Goal: Information Seeking & Learning: Learn about a topic

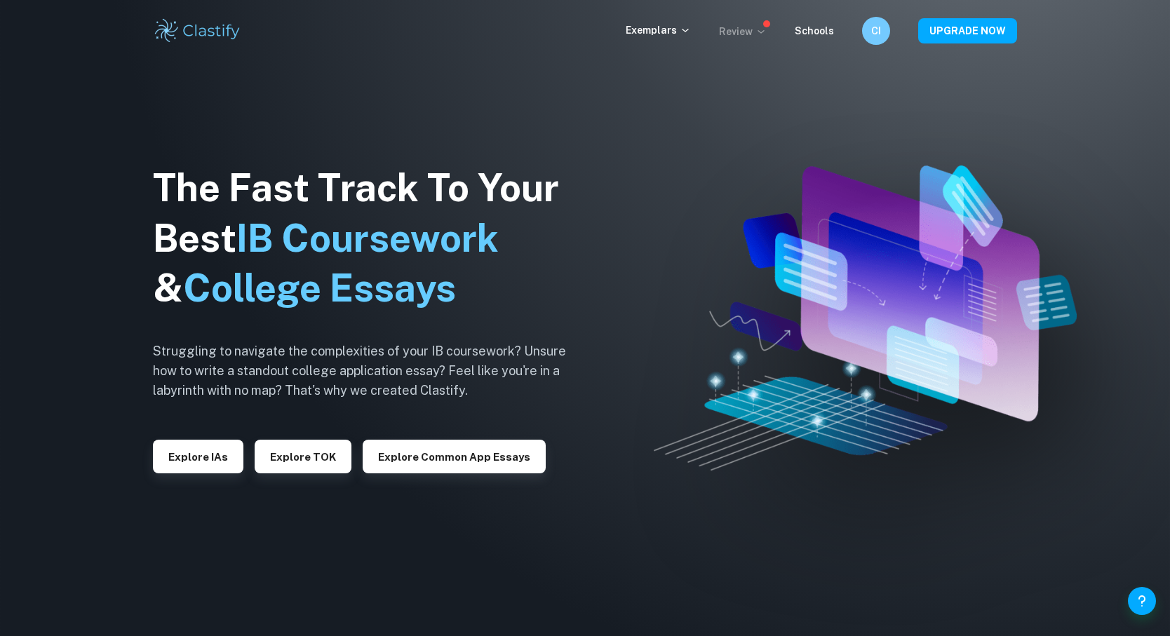
click at [755, 38] on p "Review" at bounding box center [743, 31] width 48 height 15
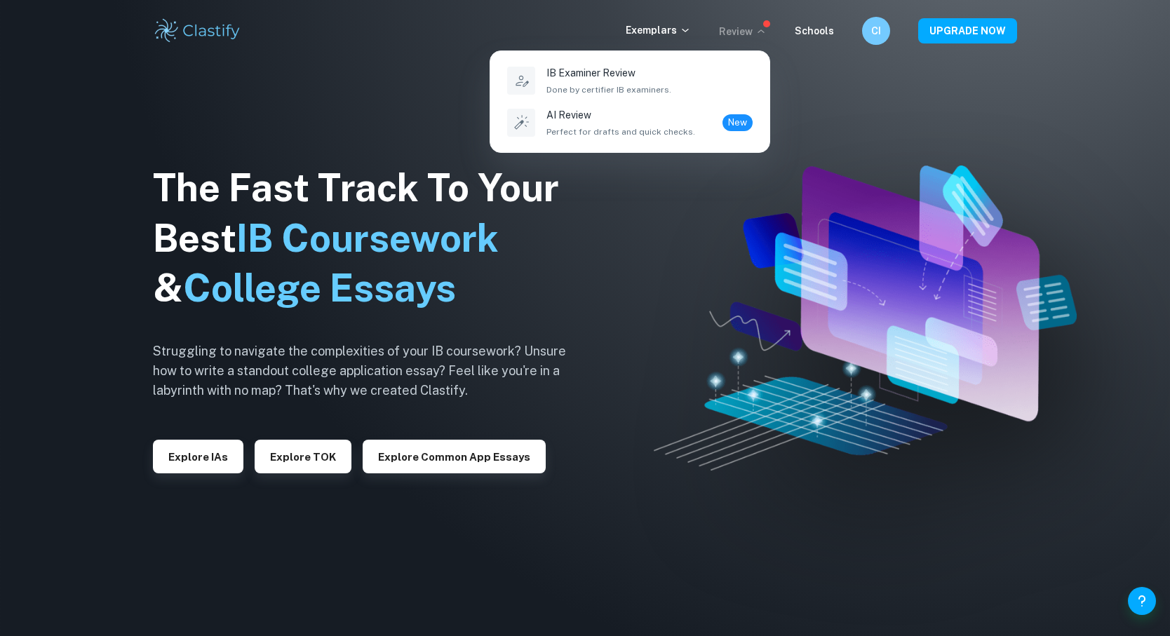
click at [755, 38] on div at bounding box center [585, 318] width 1170 height 636
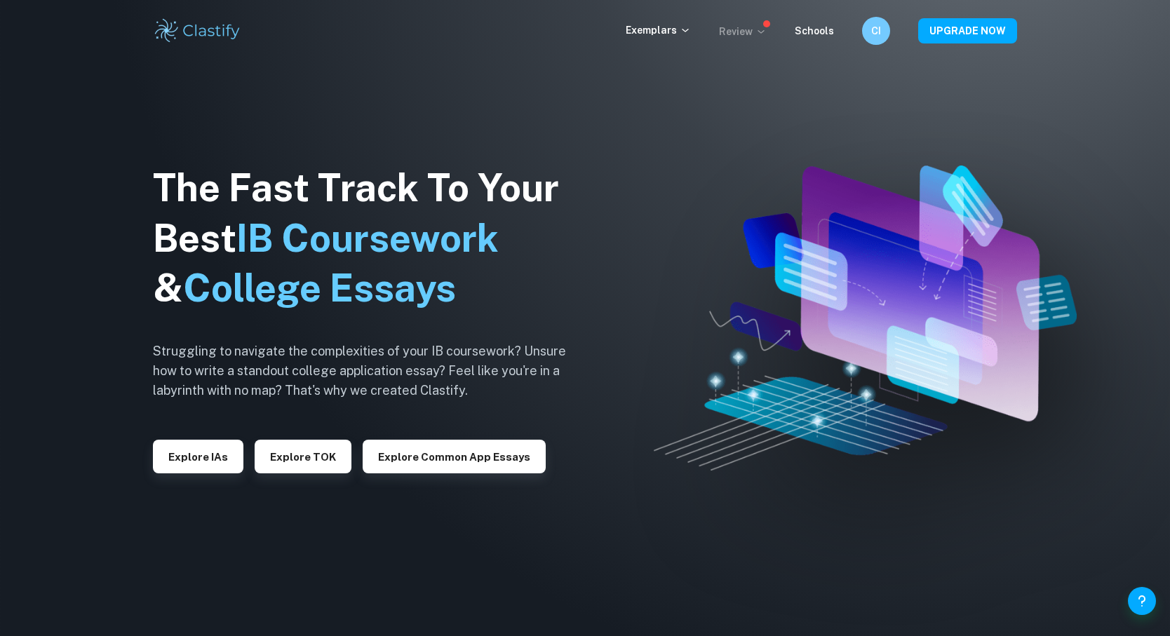
click at [762, 29] on icon at bounding box center [760, 31] width 11 height 11
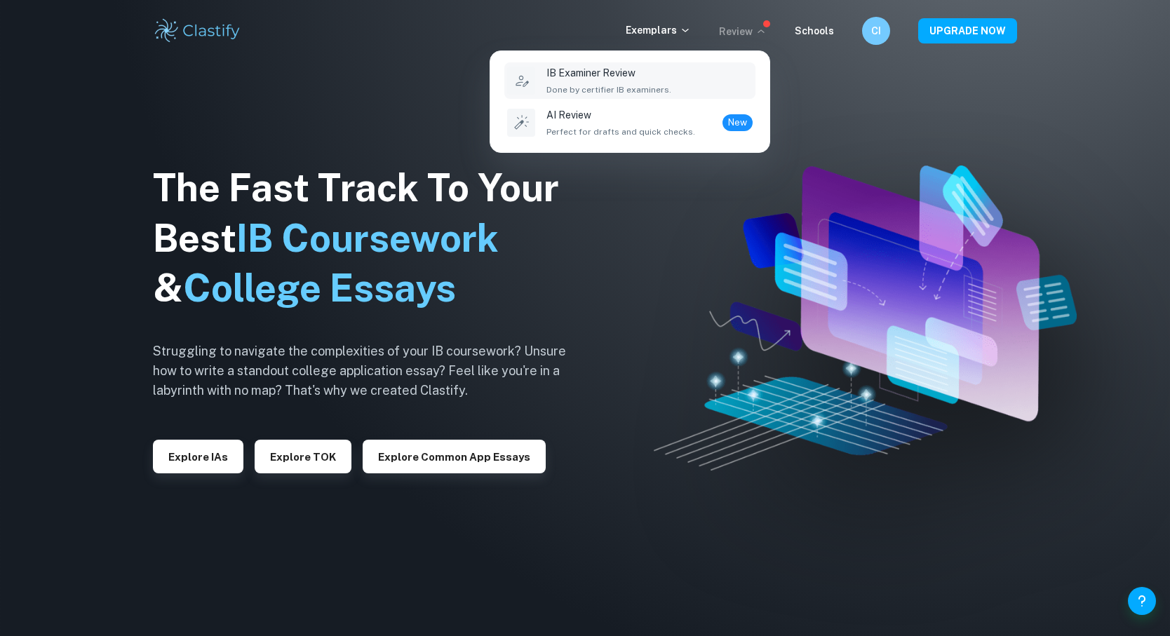
click at [673, 74] on div "IB Examiner Review Done by certifier IB examiners." at bounding box center [649, 80] width 206 height 31
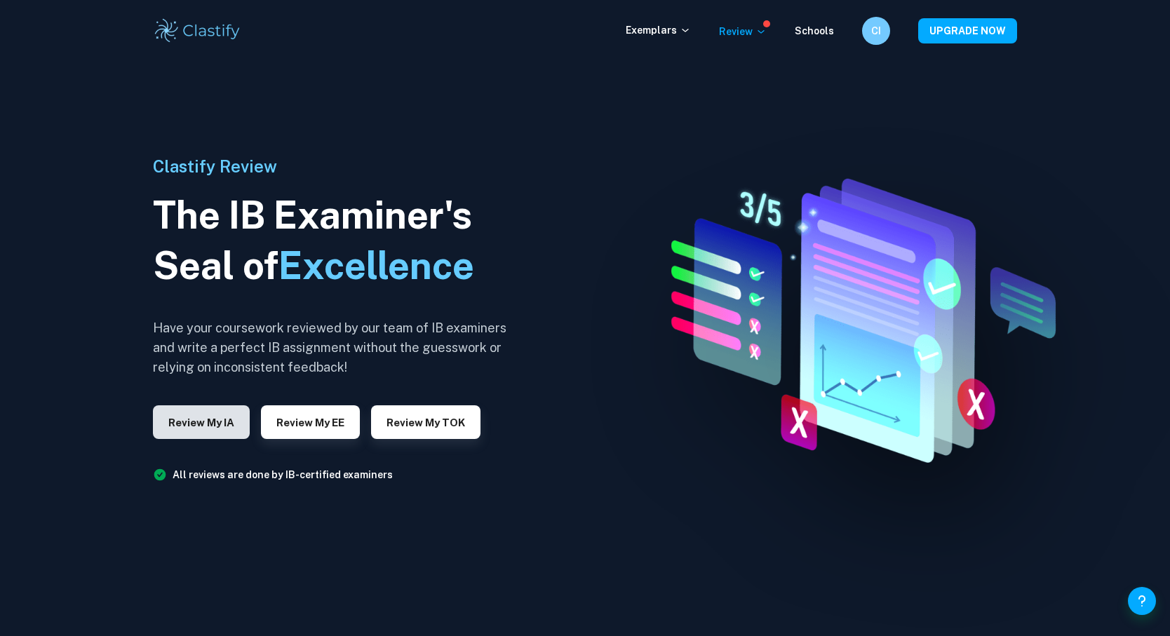
click at [201, 419] on button "Review my IA" at bounding box center [201, 422] width 97 height 34
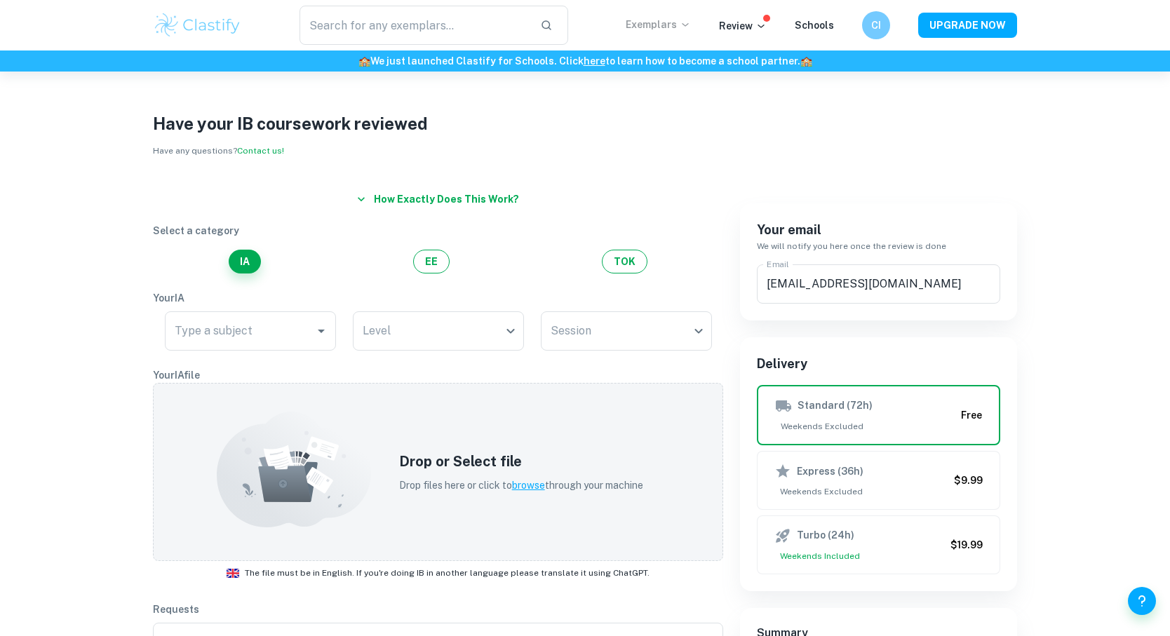
click at [675, 30] on p "Exemplars" at bounding box center [658, 24] width 65 height 15
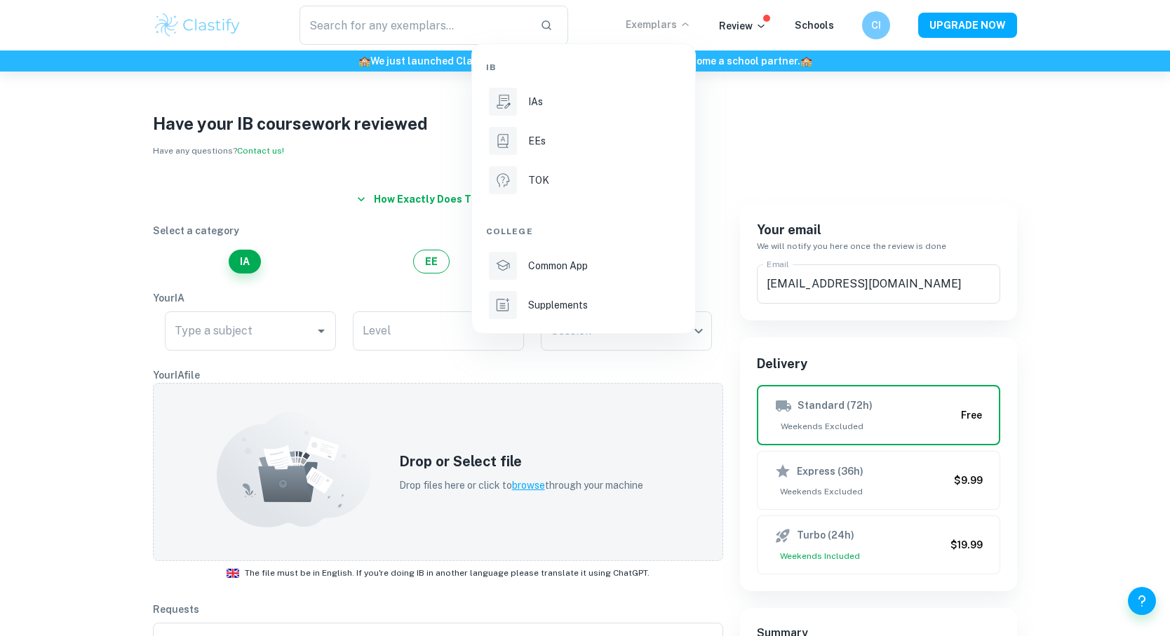
click at [417, 35] on div at bounding box center [585, 318] width 1170 height 636
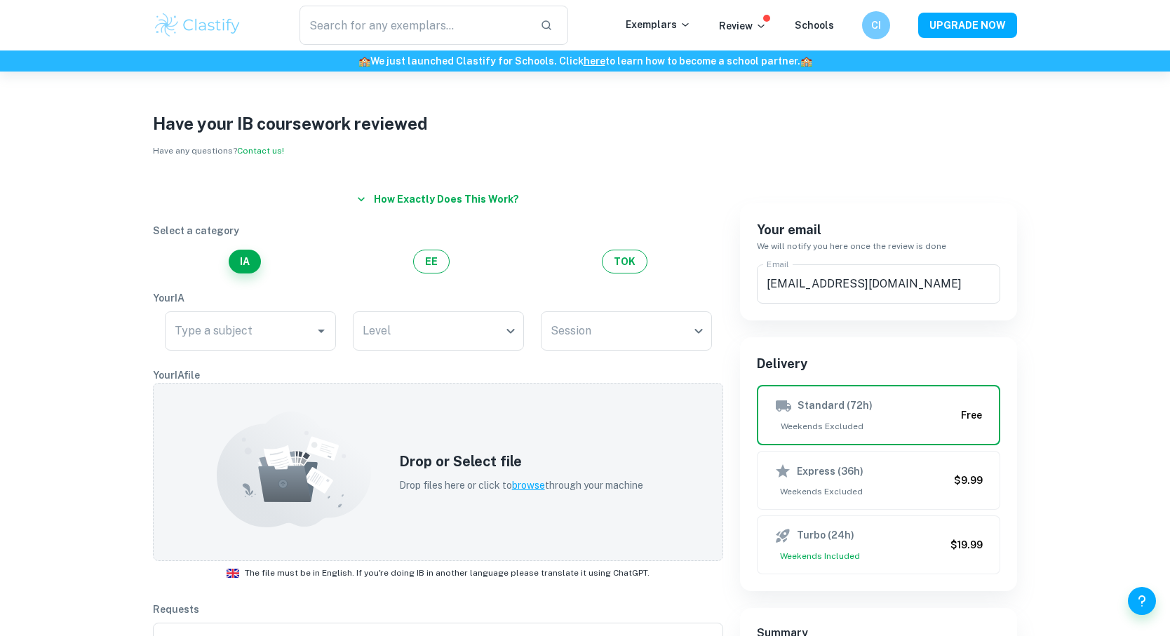
click at [416, 26] on input "text" at bounding box center [414, 25] width 229 height 39
type input "IA chem"
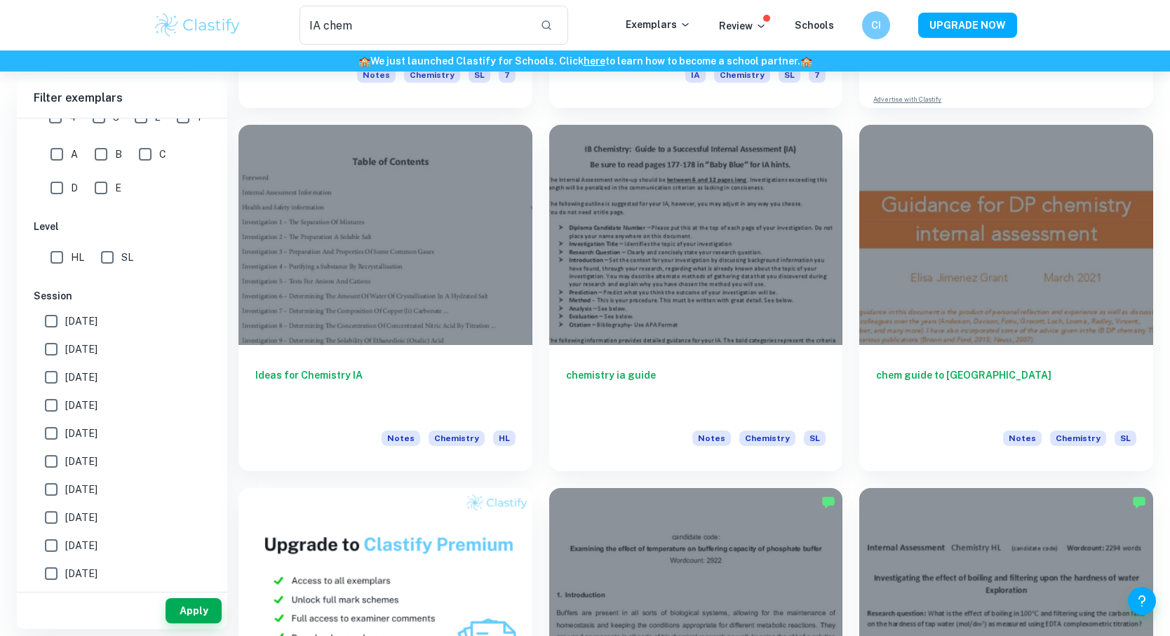
scroll to position [442, 0]
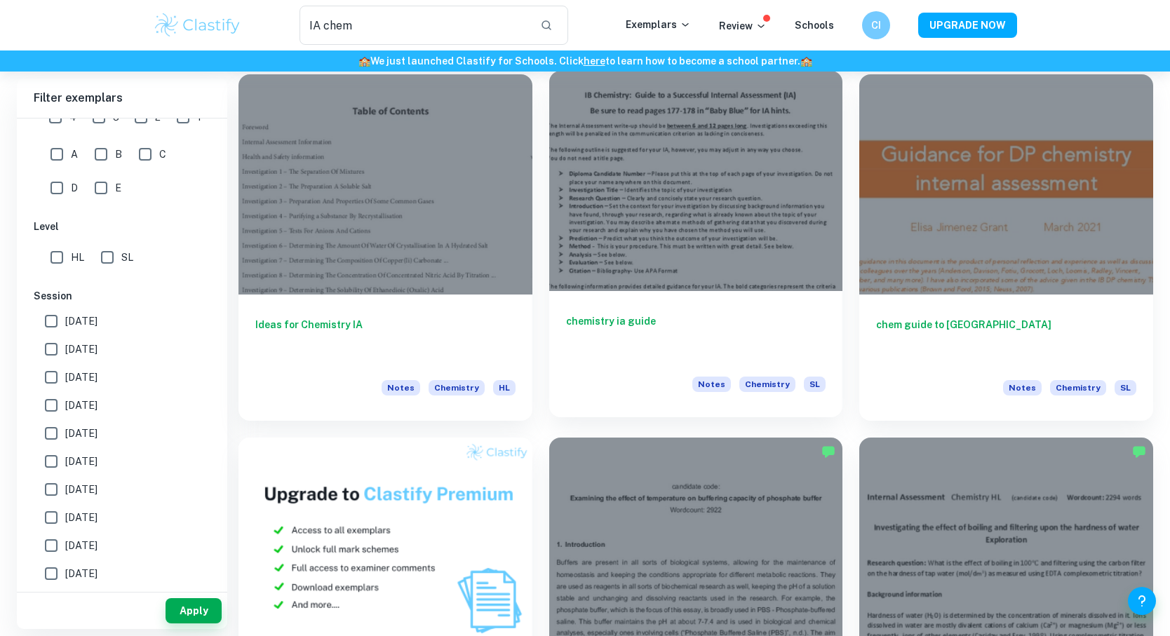
click at [661, 243] on div at bounding box center [696, 181] width 294 height 220
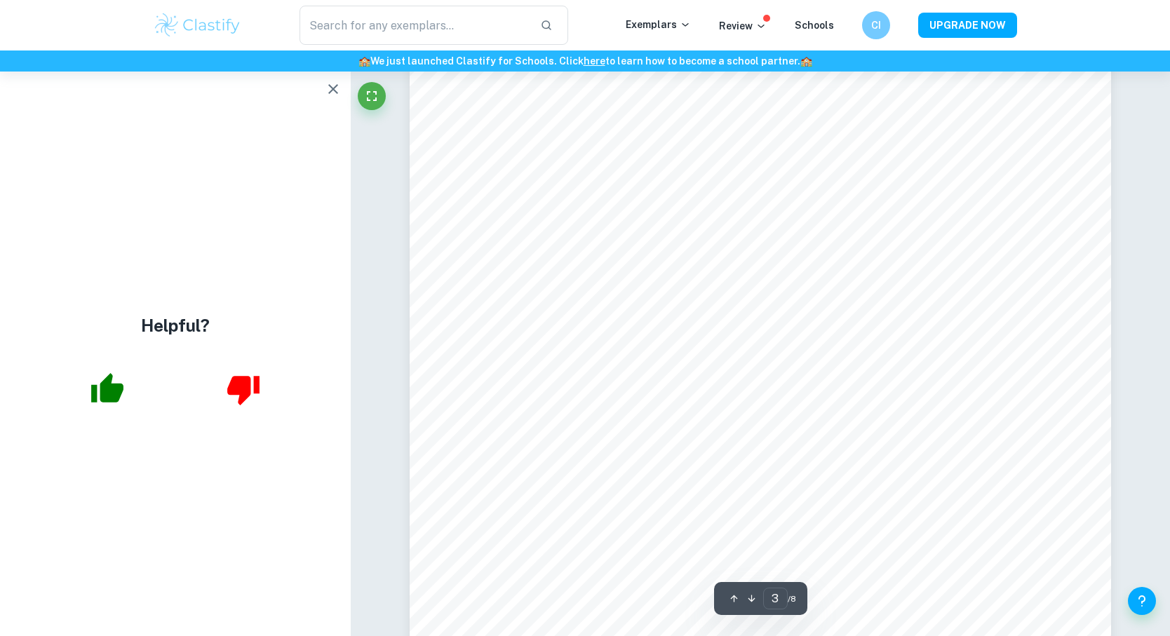
scroll to position [2245, 0]
type input "7"
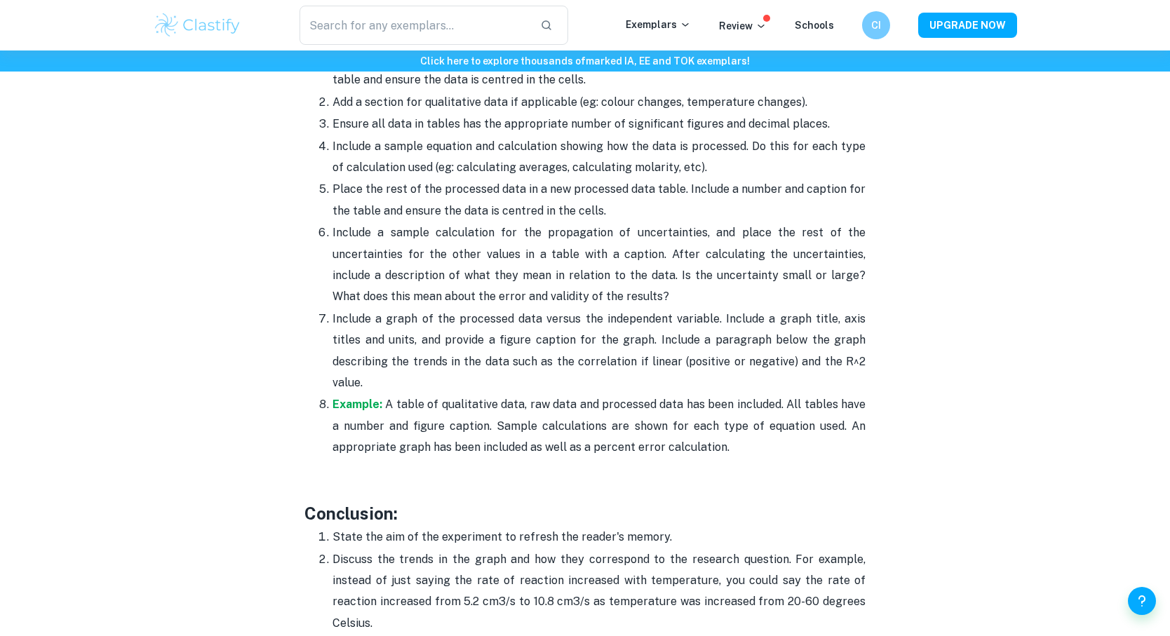
scroll to position [3259, 0]
